Goal: Navigation & Orientation: Find specific page/section

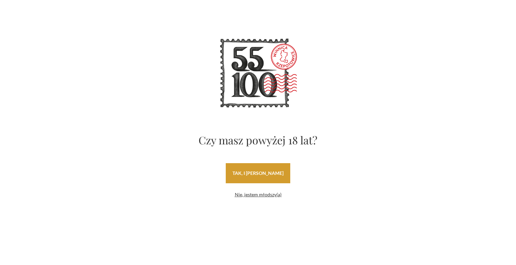
click at [255, 177] on link "tak, i [PERSON_NAME]" at bounding box center [258, 173] width 64 height 20
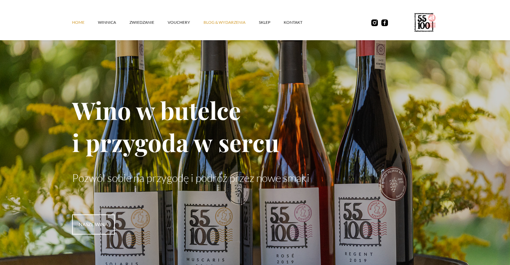
click at [224, 22] on link "Blog & Wydarzenia" at bounding box center [231, 22] width 55 height 20
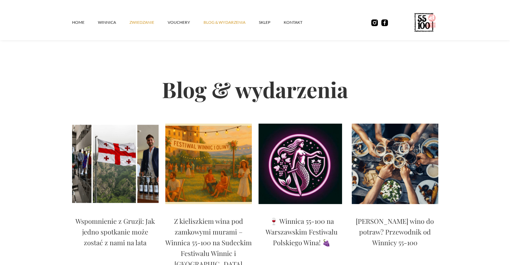
click at [144, 22] on link "ZWIEDZANIE" at bounding box center [149, 22] width 38 height 20
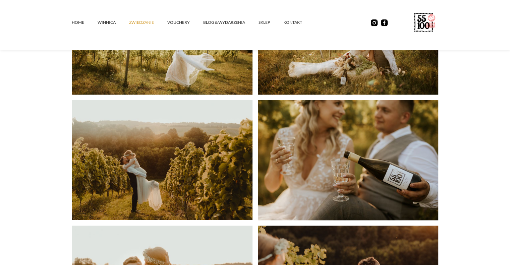
scroll to position [1370, 0]
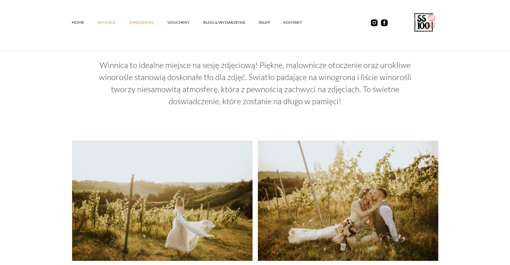
click at [104, 22] on link "winnica" at bounding box center [114, 22] width 32 height 20
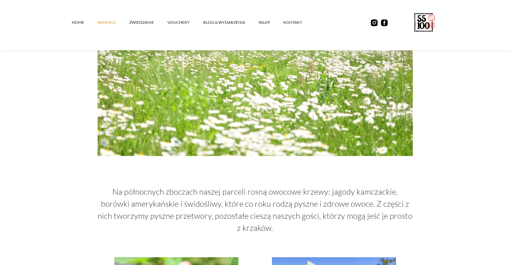
scroll to position [1141, 0]
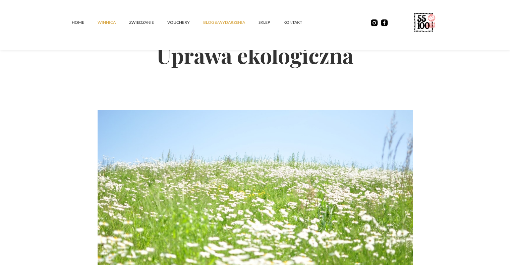
click at [225, 22] on link "Blog & Wydarzenia" at bounding box center [230, 22] width 55 height 20
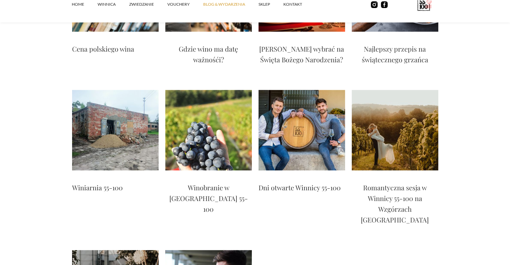
scroll to position [1544, 0]
